Goal: Information Seeking & Learning: Learn about a topic

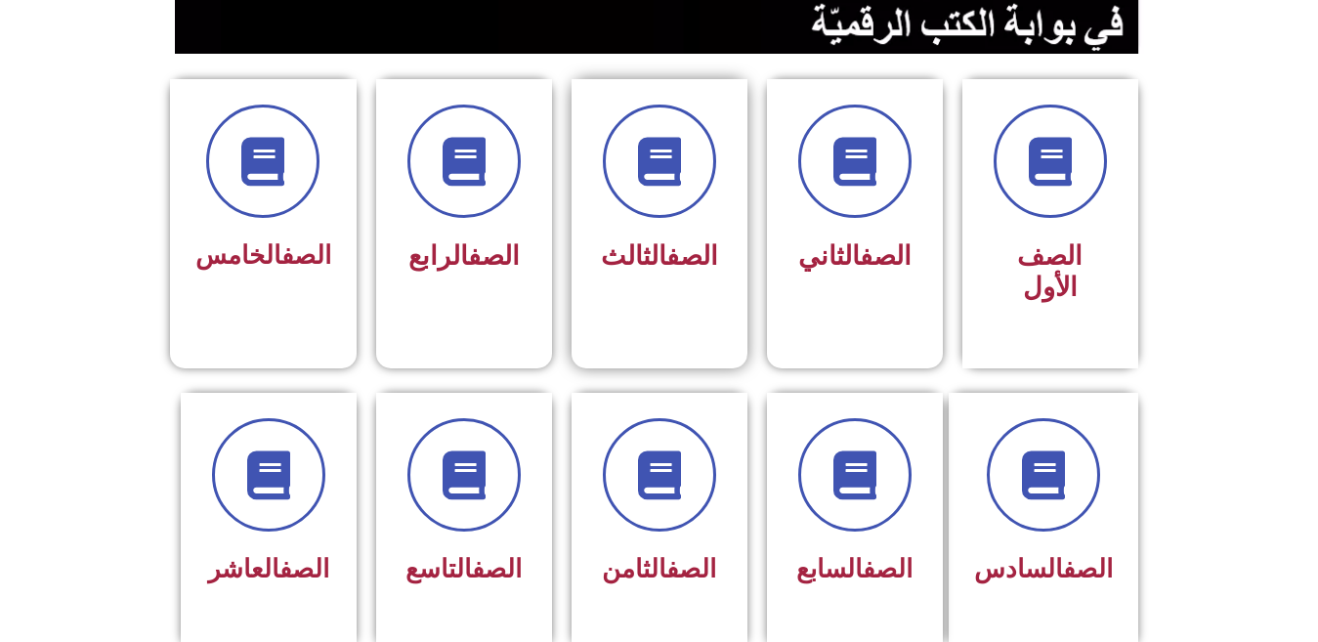
scroll to position [508, 0]
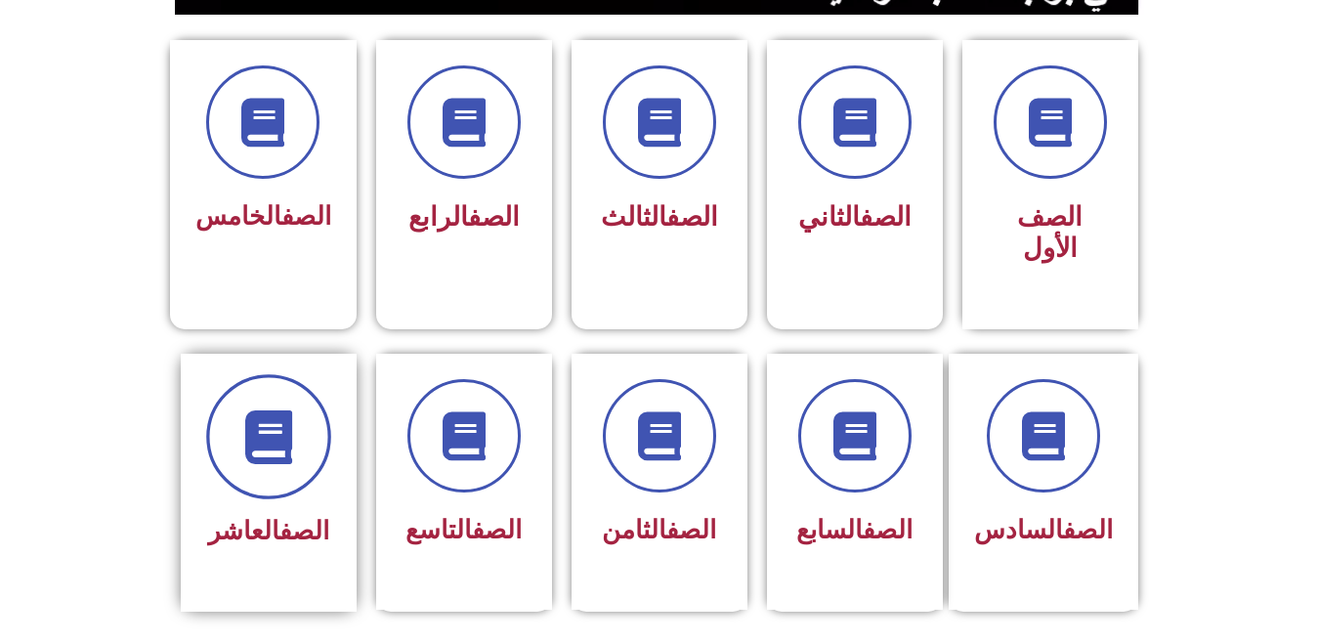
click at [259, 445] on span at bounding box center [268, 436] width 125 height 125
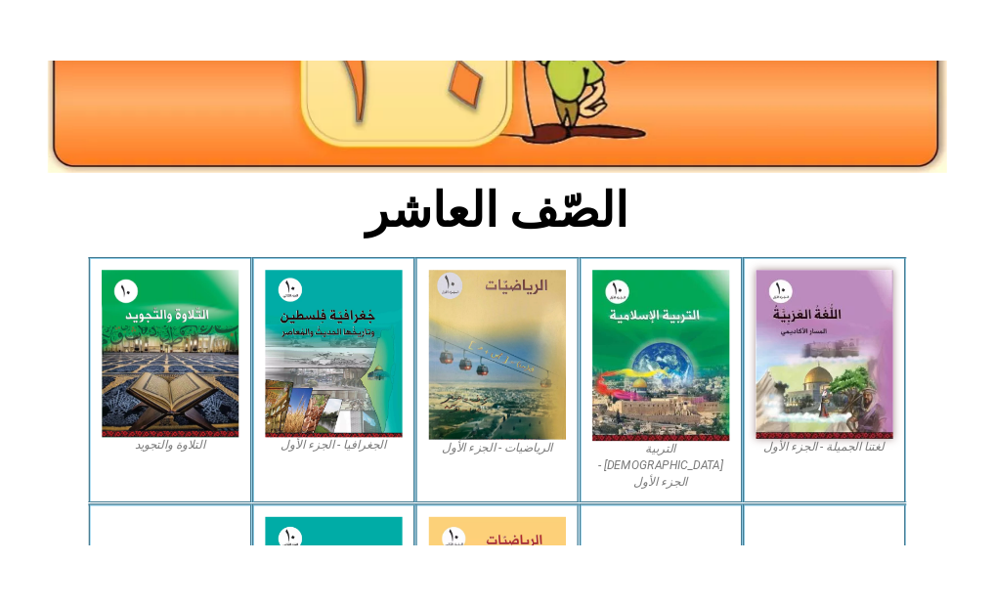
scroll to position [352, 0]
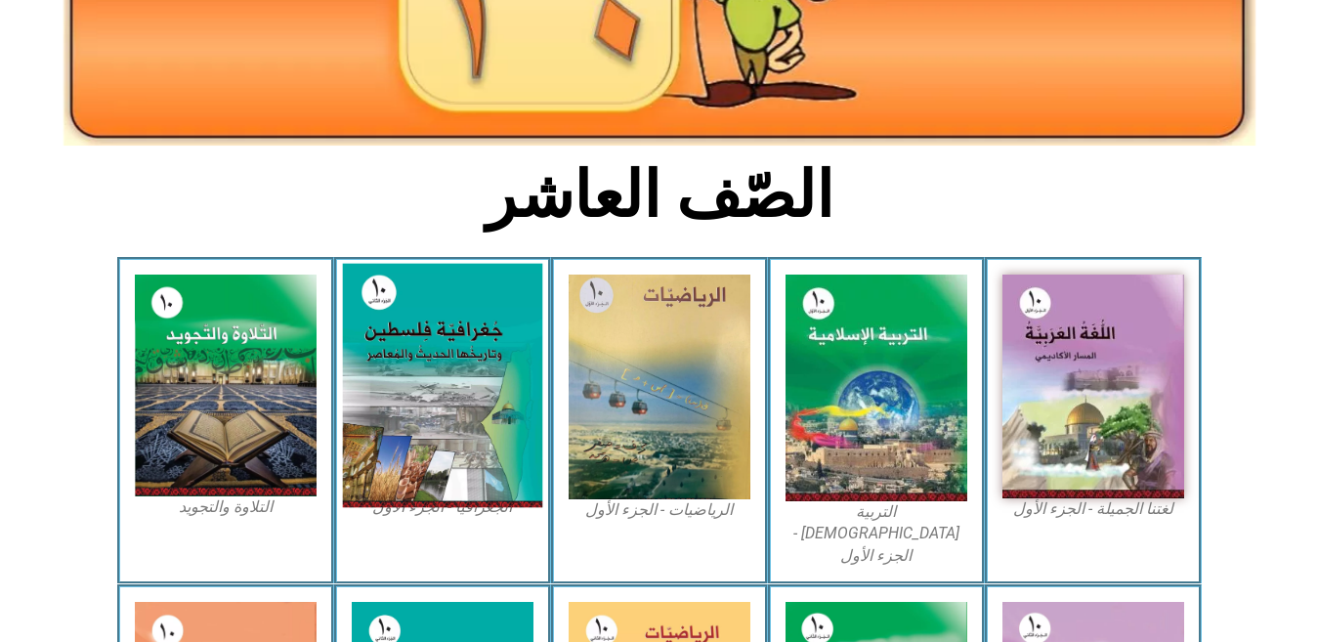
click at [464, 402] on img at bounding box center [442, 386] width 200 height 244
click at [429, 365] on img at bounding box center [442, 386] width 200 height 244
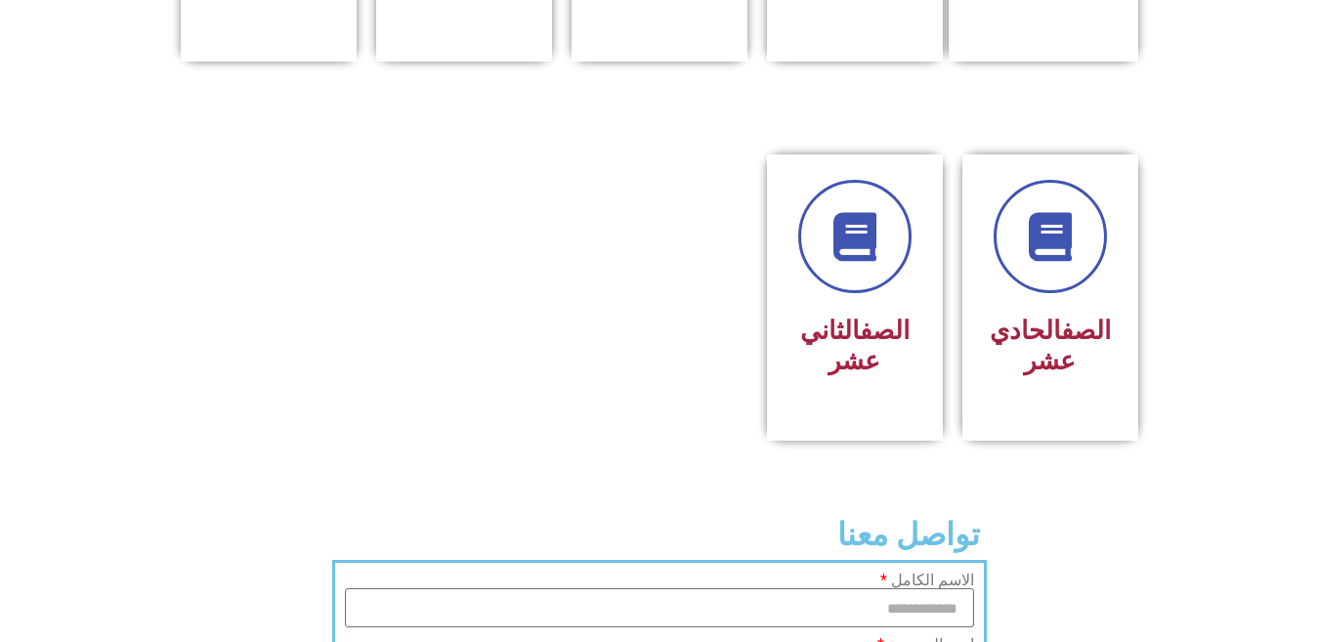
scroll to position [1057, 0]
click at [1022, 316] on h3 "الصف الحادي عشر" at bounding box center [1050, 346] width 123 height 61
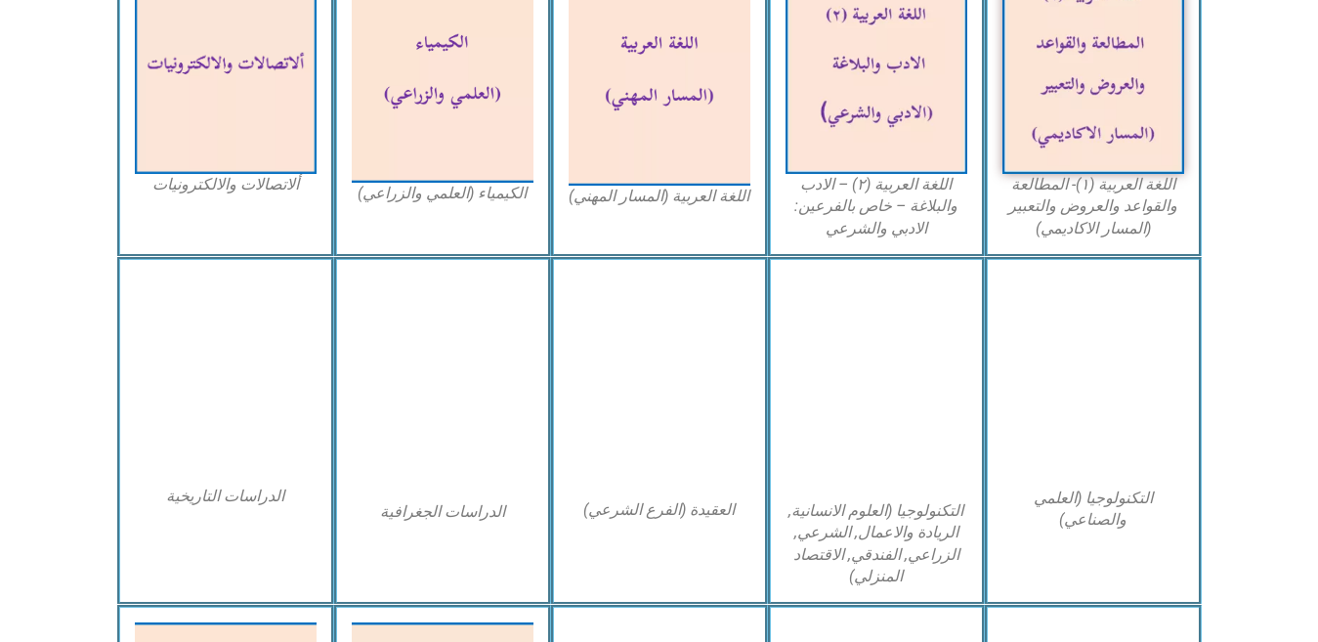
scroll to position [739, 0]
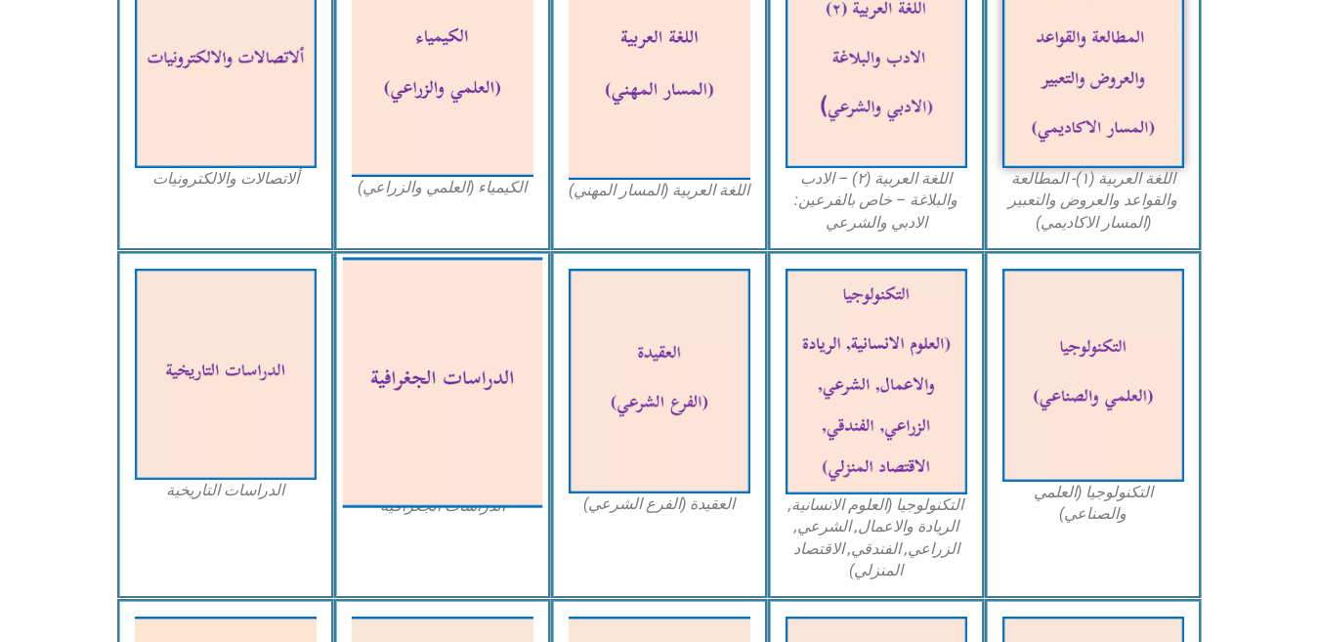
click at [440, 421] on img at bounding box center [442, 382] width 200 height 250
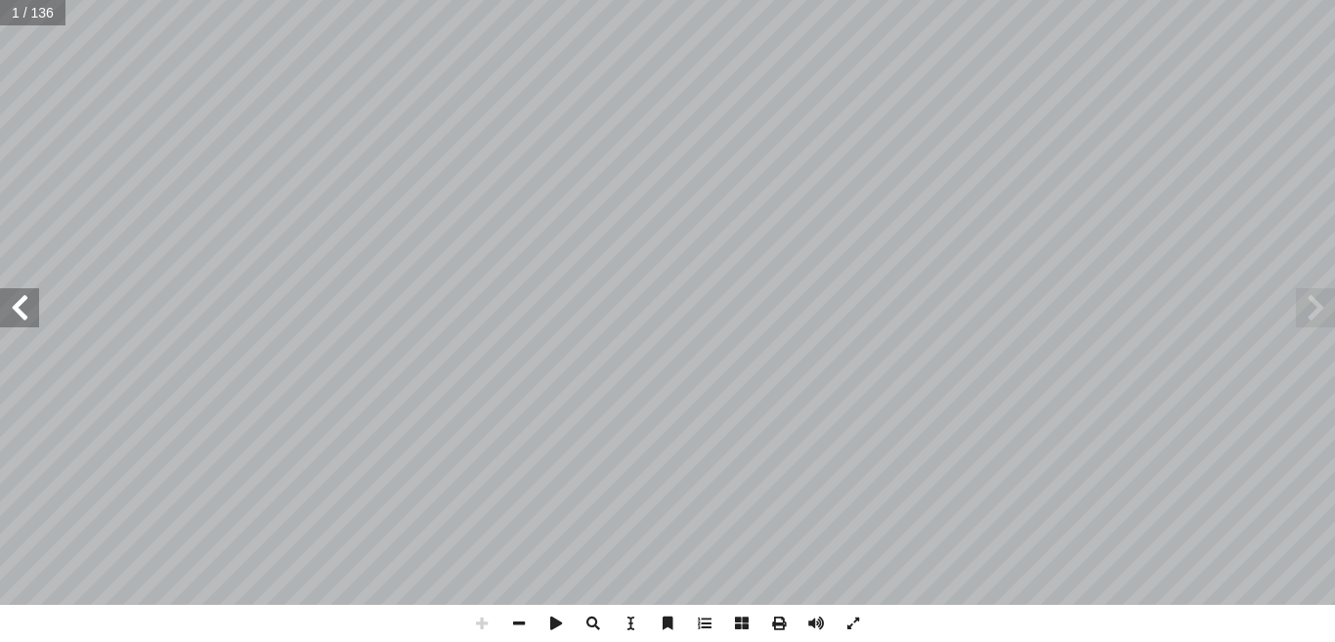
click at [1311, 312] on span at bounding box center [1315, 307] width 39 height 39
click at [474, 618] on span at bounding box center [481, 623] width 37 height 37
click at [516, 615] on span at bounding box center [518, 623] width 37 height 37
click at [5, 316] on span at bounding box center [19, 307] width 39 height 39
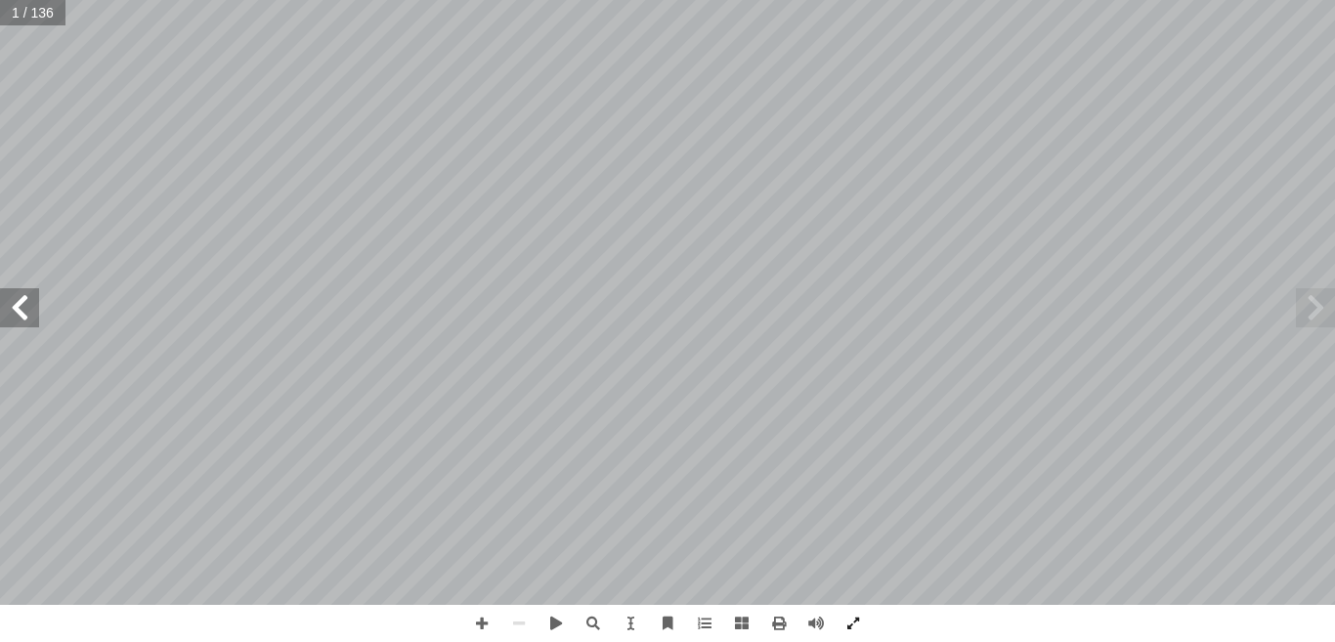
click at [5, 316] on span at bounding box center [19, 307] width 39 height 39
click at [479, 622] on span at bounding box center [481, 623] width 37 height 37
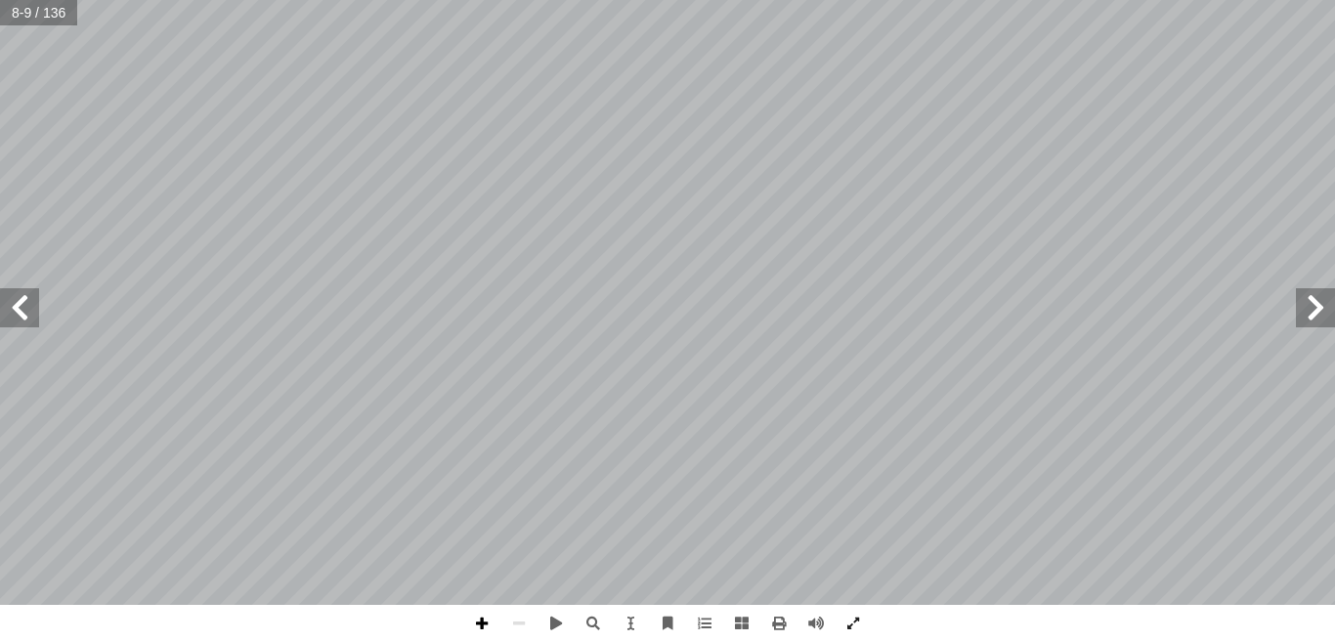
click at [484, 621] on span at bounding box center [481, 623] width 37 height 37
click at [478, 627] on span at bounding box center [481, 623] width 37 height 37
click at [675, 0] on html "الصفحة الرئيسية الصف الأول الصف الثاني الصف الثالث الصف الرابع الصف الخامس الصف…" at bounding box center [667, 89] width 1335 height 178
click at [713, 178] on html "الصفحة الرئيسية الصف الأول الصف الثاني الصف الثالث الصف الرابع الصف الخامس الصف…" at bounding box center [667, 89] width 1335 height 178
click at [16, 308] on span at bounding box center [19, 307] width 39 height 39
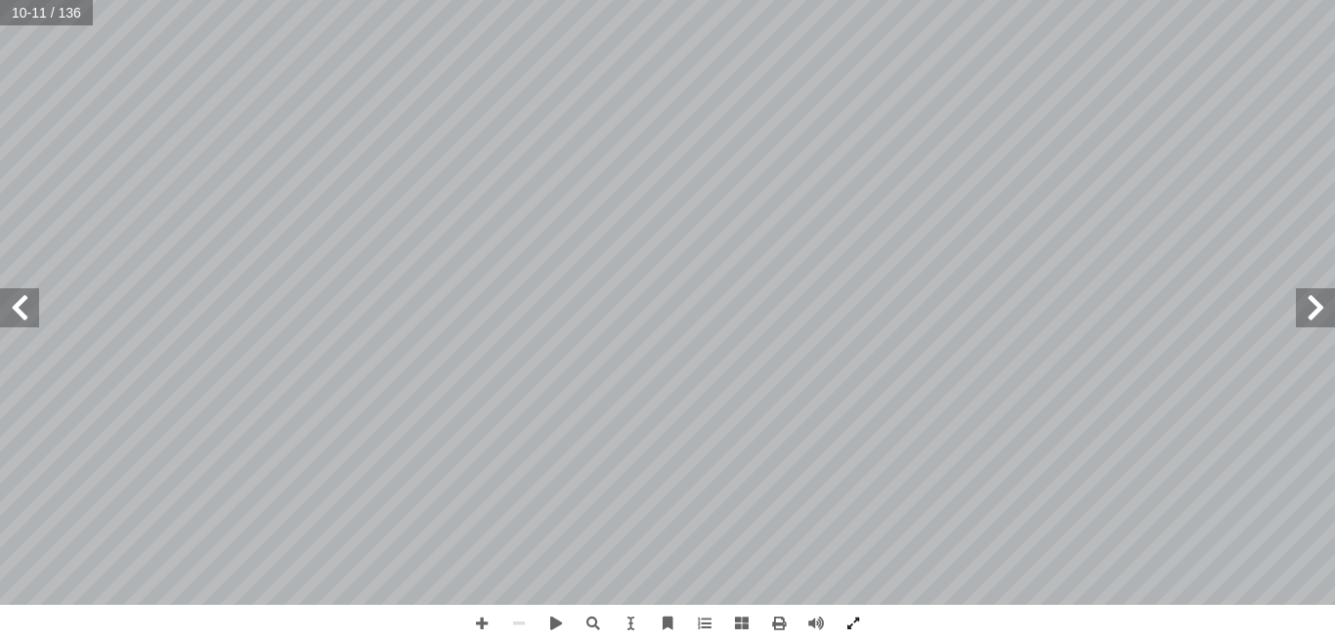
click at [1330, 315] on span at bounding box center [1315, 307] width 39 height 39
click at [484, 623] on span at bounding box center [481, 623] width 37 height 37
click at [628, 626] on span at bounding box center [630, 623] width 37 height 37
click at [501, 214] on span "مــن خــلال" at bounding box center [574, 212] width 147 height 43
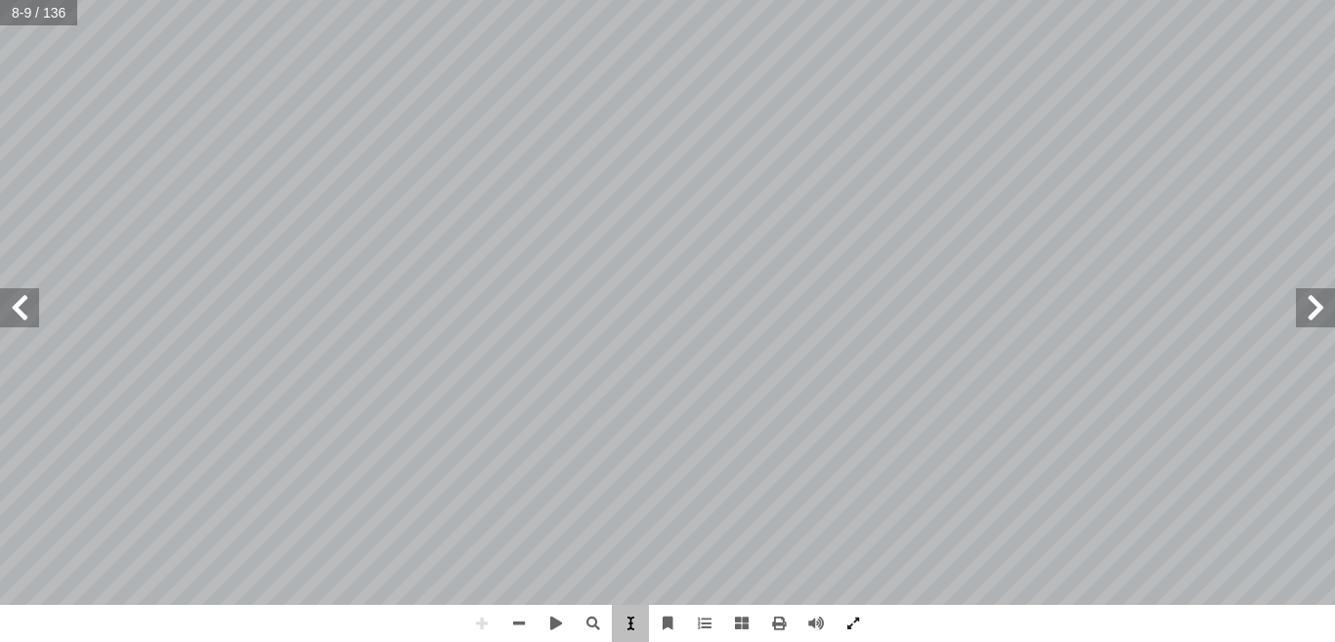
click at [622, 614] on span at bounding box center [630, 623] width 37 height 37
click at [24, 322] on span at bounding box center [19, 307] width 39 height 39
click at [488, 620] on span at bounding box center [481, 623] width 37 height 37
click at [16, 316] on span at bounding box center [19, 307] width 39 height 39
